Goal: Transaction & Acquisition: Subscribe to service/newsletter

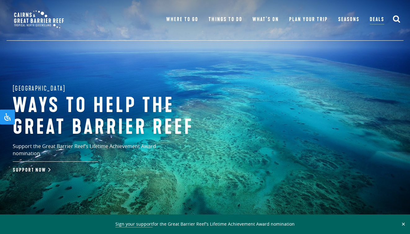
click at [402, 224] on button "✕" at bounding box center [403, 224] width 7 height 6
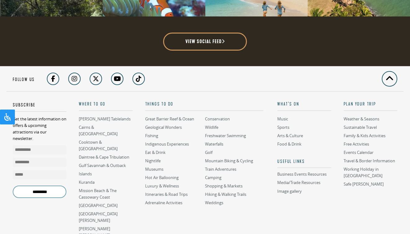
scroll to position [1589, 0]
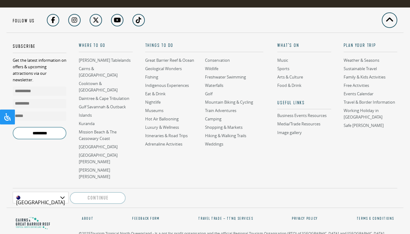
click at [25, 45] on h5 "Subscribe" at bounding box center [40, 48] width 54 height 10
drag, startPoint x: 35, startPoint y: 77, endPoint x: 43, endPoint y: 130, distance: 53.7
click at [43, 131] on div "Subscribe Get the latest information on offers & upcoming attractions via our n…" at bounding box center [40, 95] width 54 height 107
click at [46, 57] on p "Get the latest information on offers & upcoming attractions via our newsletter." at bounding box center [40, 70] width 54 height 26
drag, startPoint x: 25, startPoint y: 45, endPoint x: 43, endPoint y: 89, distance: 47.7
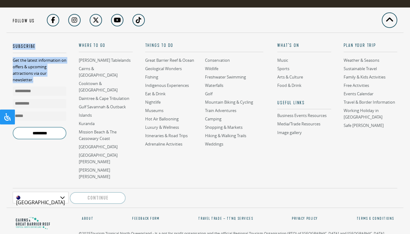
click at [43, 90] on div "Subscribe Get the latest information on offers & upcoming attractions via our n…" at bounding box center [40, 95] width 54 height 107
click at [43, 87] on input "text" at bounding box center [40, 90] width 54 height 9
click at [54, 192] on div "[GEOGRAPHIC_DATA]" at bounding box center [41, 197] width 56 height 11
drag, startPoint x: 45, startPoint y: 144, endPoint x: 48, endPoint y: 138, distance: 6.9
click at [46, 144] on div "*********" at bounding box center [40, 138] width 54 height 22
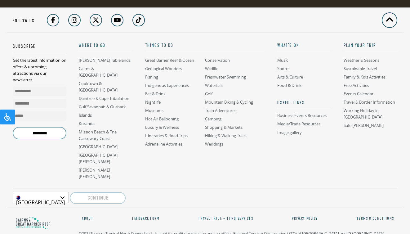
click at [46, 132] on input "*********" at bounding box center [40, 133] width 54 height 12
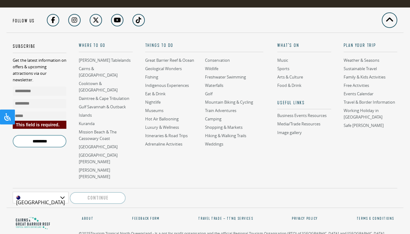
click at [36, 65] on p "Get the latest information on offers & upcoming attractions via our newsletter." at bounding box center [40, 70] width 54 height 26
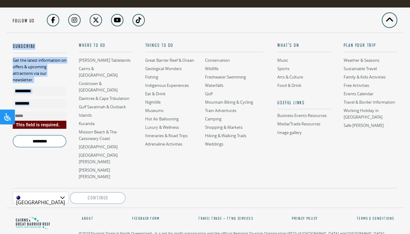
drag, startPoint x: 28, startPoint y: 42, endPoint x: 37, endPoint y: 113, distance: 70.9
click at [37, 113] on footer "Back to top Follow us Subscribe Get the latest information on offers & upcoming…" at bounding box center [205, 136] width 410 height 259
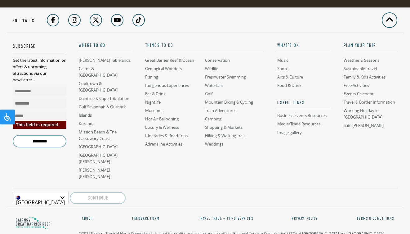
click at [51, 69] on p "Get the latest information on offers & upcoming attractions via our newsletter." at bounding box center [40, 70] width 54 height 26
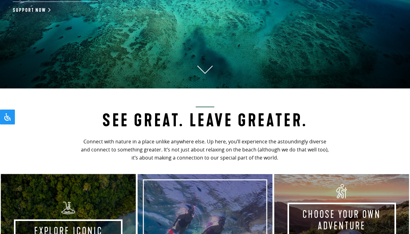
scroll to position [0, 0]
